Goal: Check status: Check status

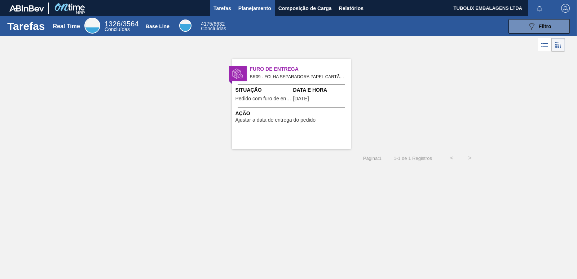
click at [255, 9] on span "Planejamento" at bounding box center [254, 8] width 33 height 9
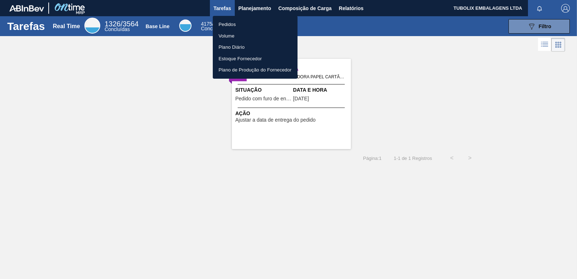
click at [226, 26] on li "Pedidos" at bounding box center [255, 25] width 85 height 12
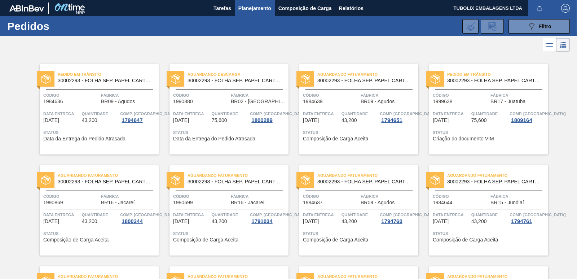
click at [227, 76] on span "Aguardando Descarga" at bounding box center [237, 74] width 101 height 7
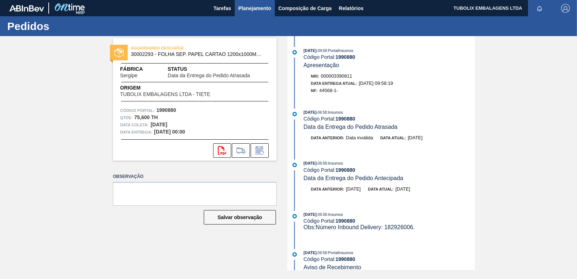
click at [250, 8] on span "Planejamento" at bounding box center [254, 8] width 33 height 9
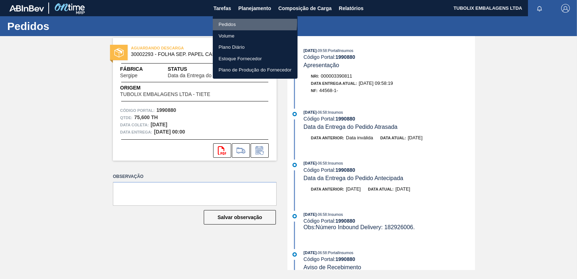
click at [232, 22] on li "Pedidos" at bounding box center [255, 25] width 85 height 12
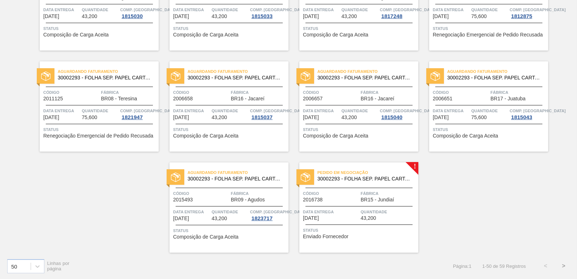
scroll to position [1113, 0]
click at [344, 178] on span "30002293 - FOLHA SEP. PAPEL CARTAO 1200x1000M 350g" at bounding box center [364, 178] width 95 height 5
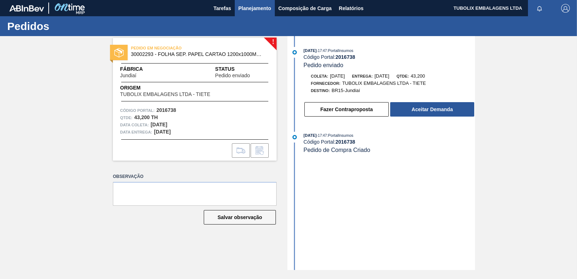
click at [256, 9] on span "Planejamento" at bounding box center [254, 8] width 33 height 9
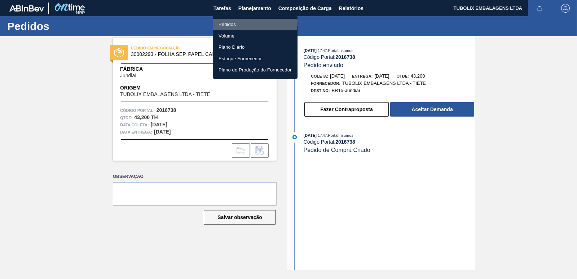
click at [234, 21] on li "Pedidos" at bounding box center [255, 25] width 85 height 12
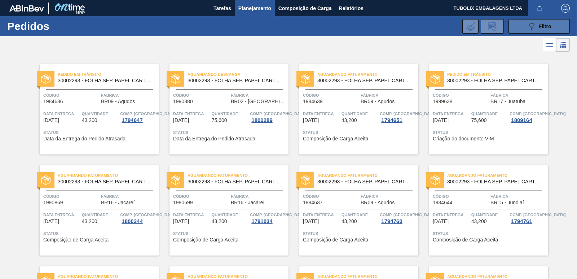
click at [523, 23] on button "089F7B8B-B2A5-4AFE-B5C0-19BA573D28AC Filtro" at bounding box center [538, 26] width 61 height 14
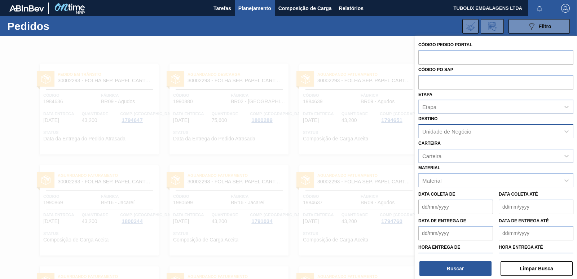
click at [447, 129] on div "Unidade de Negócio" at bounding box center [446, 131] width 49 height 6
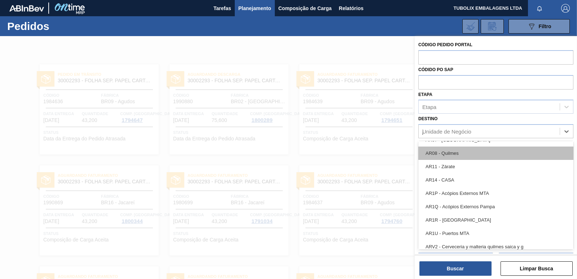
scroll to position [15, 0]
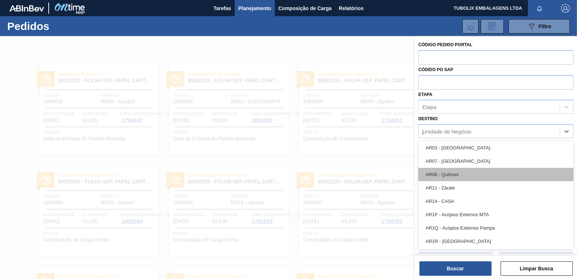
type input "ju"
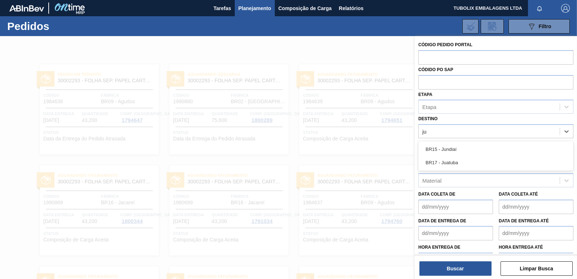
scroll to position [0, 0]
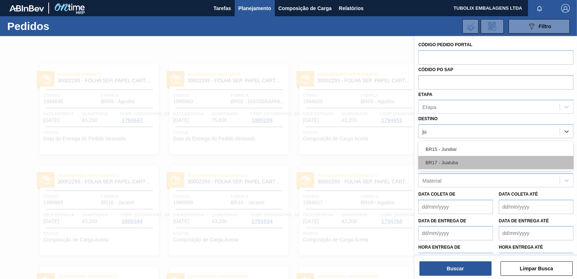
click at [451, 159] on div "BR17 - Juatuba" at bounding box center [495, 162] width 155 height 13
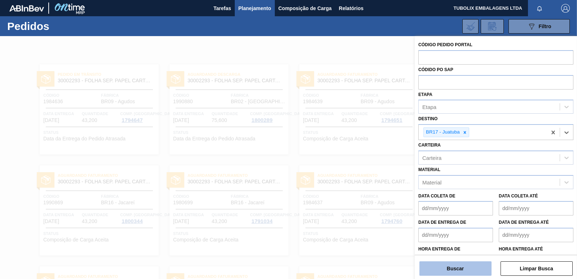
click at [460, 264] on button "Buscar" at bounding box center [455, 268] width 72 height 14
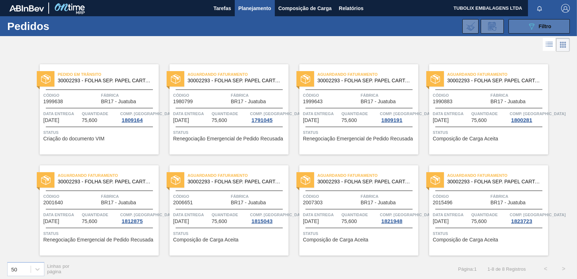
click at [529, 25] on icon "089F7B8B-B2A5-4AFE-B5C0-19BA573D28AC" at bounding box center [531, 26] width 9 height 9
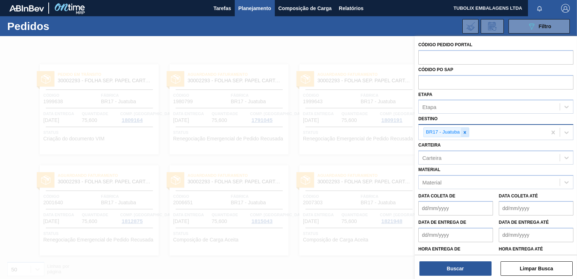
click at [466, 132] on icon at bounding box center [464, 132] width 5 height 5
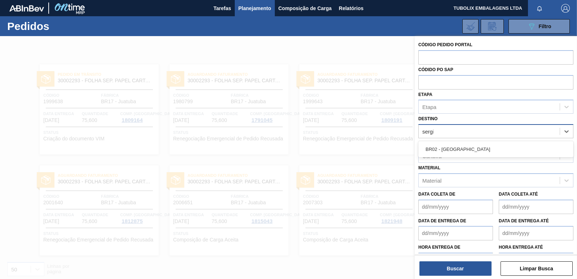
type input "sergip"
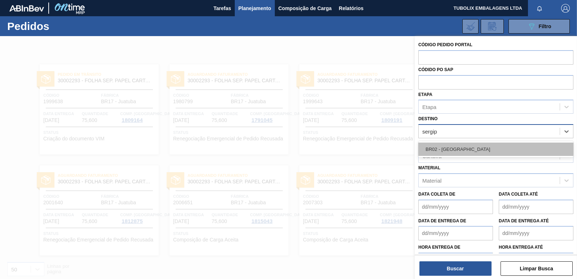
click at [451, 155] on div "BR02 - Sergipe" at bounding box center [495, 148] width 155 height 13
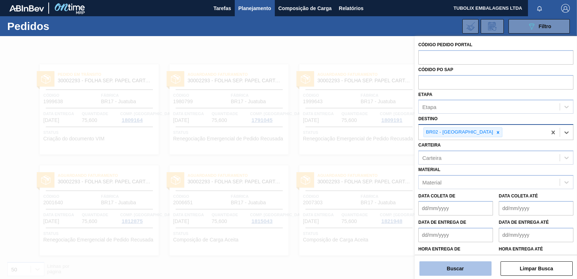
click at [463, 263] on button "Buscar" at bounding box center [455, 268] width 72 height 14
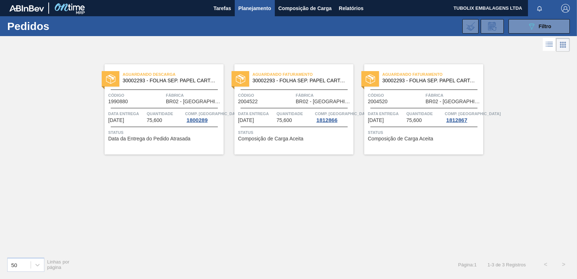
click at [290, 131] on span "Status" at bounding box center [295, 132] width 114 height 7
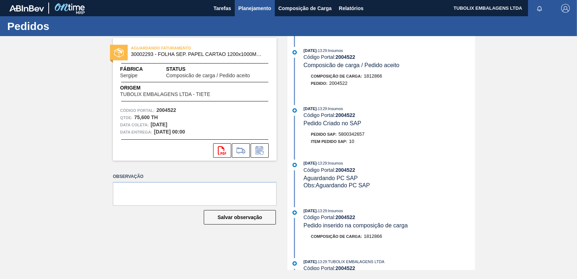
click at [261, 12] on span "Planejamento" at bounding box center [254, 8] width 33 height 9
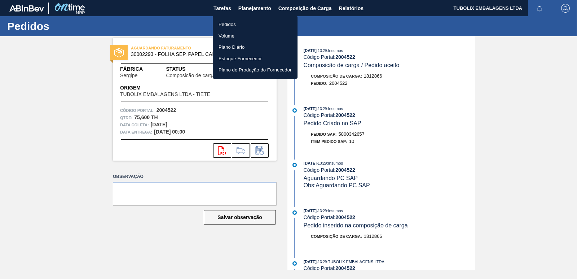
click at [238, 24] on li "Pedidos" at bounding box center [255, 25] width 85 height 12
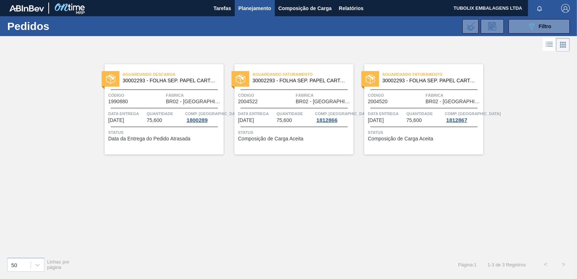
click at [172, 82] on span "30002293 - FOLHA SEP. PAPEL CARTAO 1200x1000M 350g" at bounding box center [170, 80] width 95 height 5
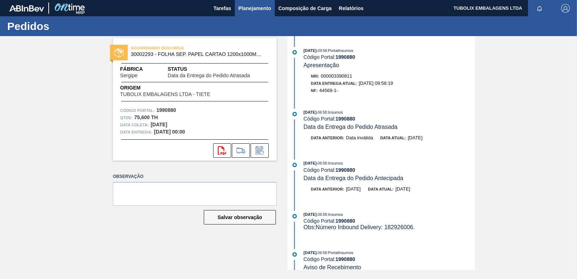
click at [252, 5] on span "Planejamento" at bounding box center [254, 8] width 33 height 9
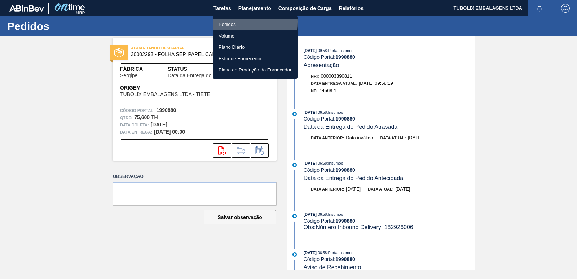
click at [229, 22] on li "Pedidos" at bounding box center [255, 25] width 85 height 12
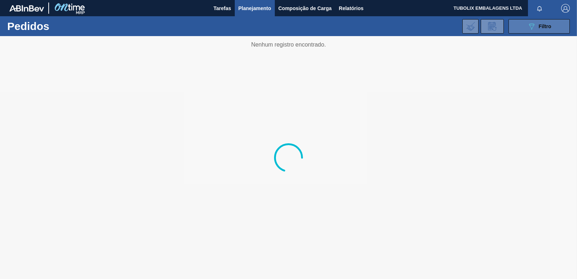
click at [520, 29] on button "089F7B8B-B2A5-4AFE-B5C0-19BA573D28AC Filtro" at bounding box center [538, 26] width 61 height 14
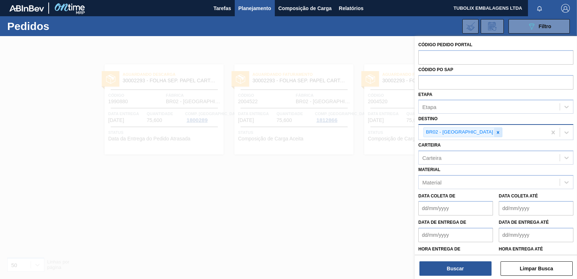
click at [495, 131] on icon at bounding box center [497, 132] width 5 height 5
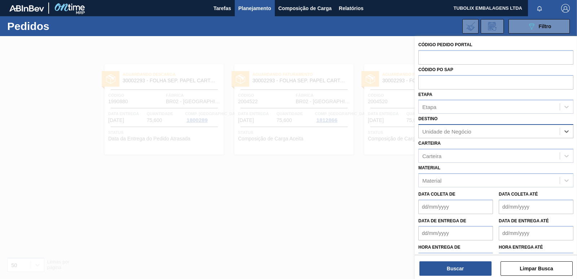
click at [465, 131] on div "Unidade de Negócio" at bounding box center [446, 131] width 49 height 6
type input "maca"
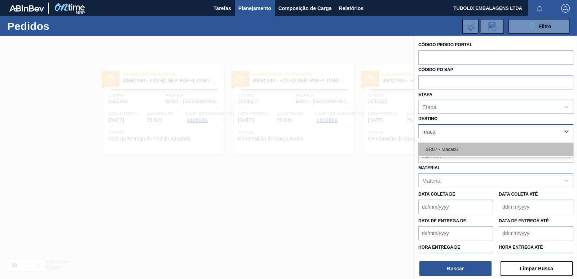
click at [452, 152] on div "BR07 - Macacu" at bounding box center [495, 148] width 155 height 13
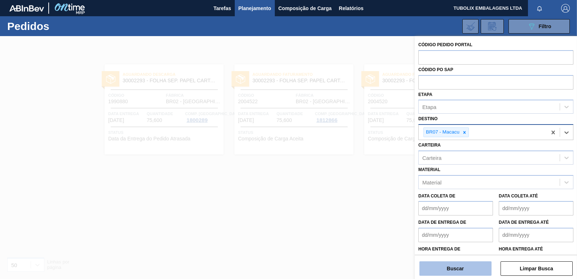
click at [455, 263] on button "Buscar" at bounding box center [455, 268] width 72 height 14
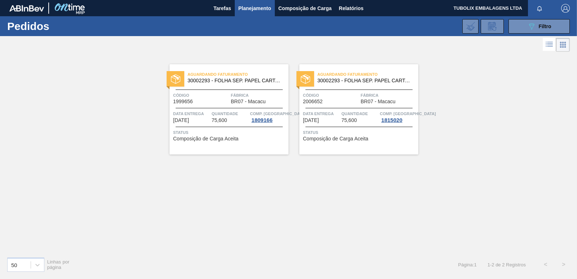
click at [222, 96] on span "Código" at bounding box center [201, 95] width 56 height 7
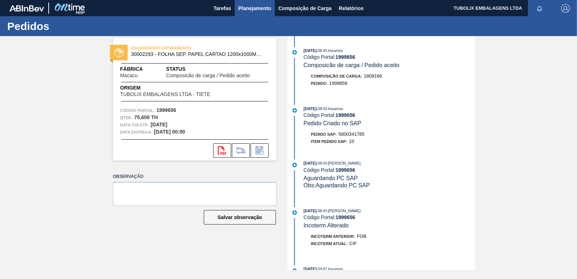
click at [266, 5] on span "Planejamento" at bounding box center [254, 8] width 33 height 9
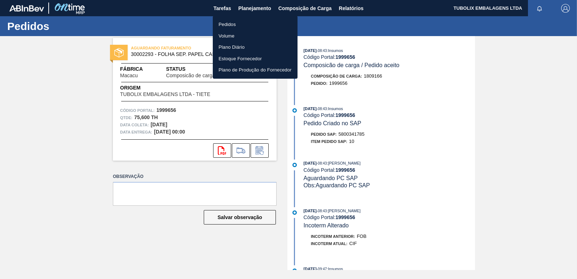
click at [234, 23] on li "Pedidos" at bounding box center [255, 25] width 85 height 12
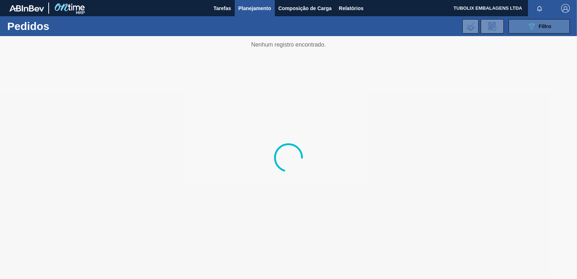
click at [534, 27] on icon "089F7B8B-B2A5-4AFE-B5C0-19BA573D28AC" at bounding box center [531, 26] width 9 height 9
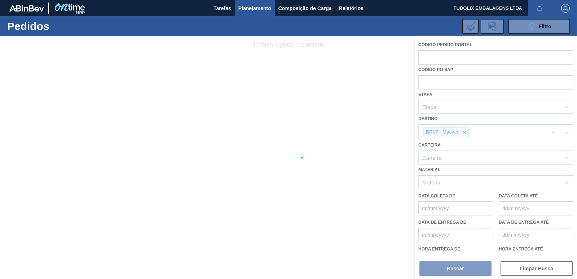
click at [464, 130] on div at bounding box center [288, 157] width 577 height 243
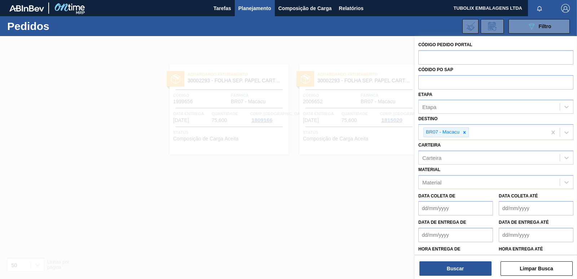
click at [466, 135] on div at bounding box center [464, 132] width 8 height 9
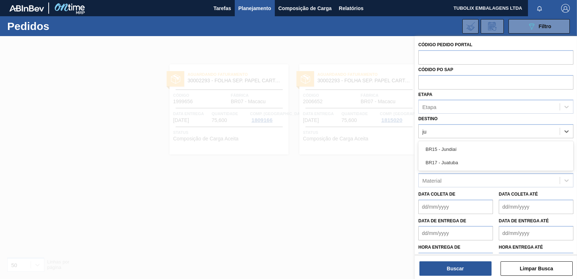
type input "jua"
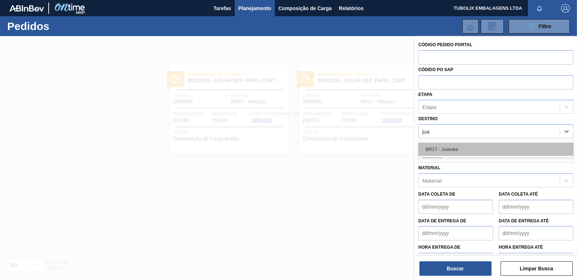
click at [461, 146] on div "BR17 - Juatuba" at bounding box center [495, 148] width 155 height 13
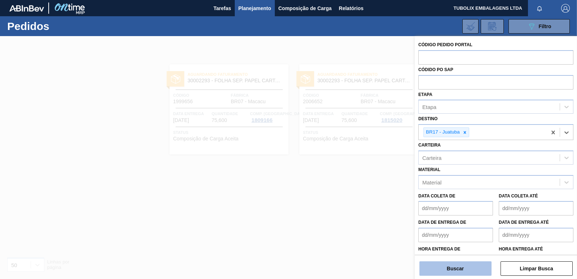
click at [461, 267] on button "Buscar" at bounding box center [455, 268] width 72 height 14
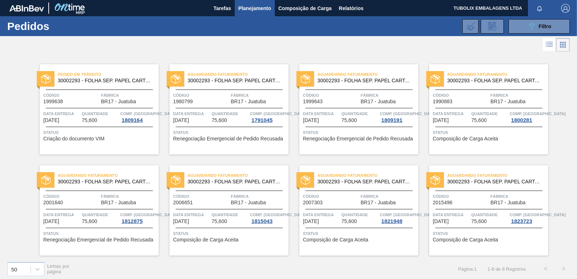
click at [482, 105] on div "Aguardando Faturamento 30002293 - FOLHA SEP. PAPEL CARTAO 1200x1000M 350g Códig…" at bounding box center [488, 109] width 119 height 90
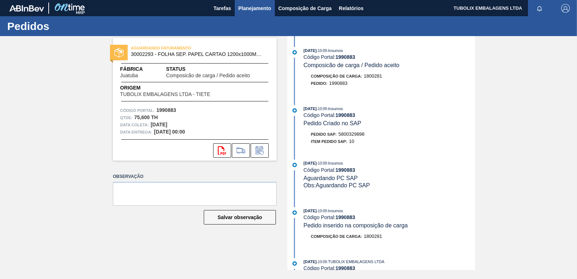
click at [257, 12] on span "Planejamento" at bounding box center [254, 8] width 33 height 9
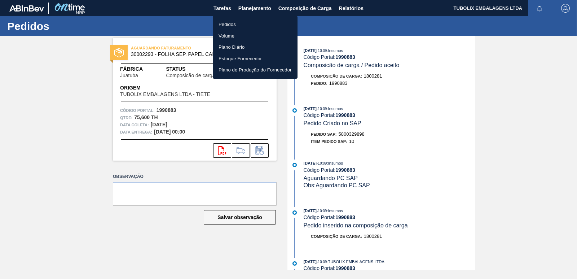
click at [232, 22] on li "Pedidos" at bounding box center [255, 25] width 85 height 12
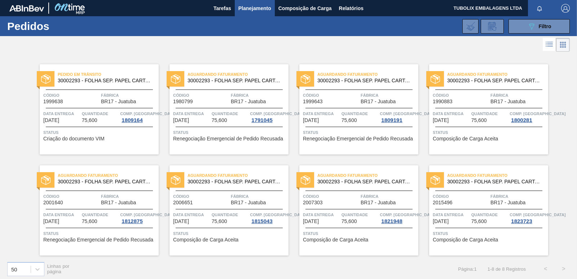
click at [95, 100] on div "Código 1999638" at bounding box center [71, 98] width 56 height 13
